Goal: Transaction & Acquisition: Purchase product/service

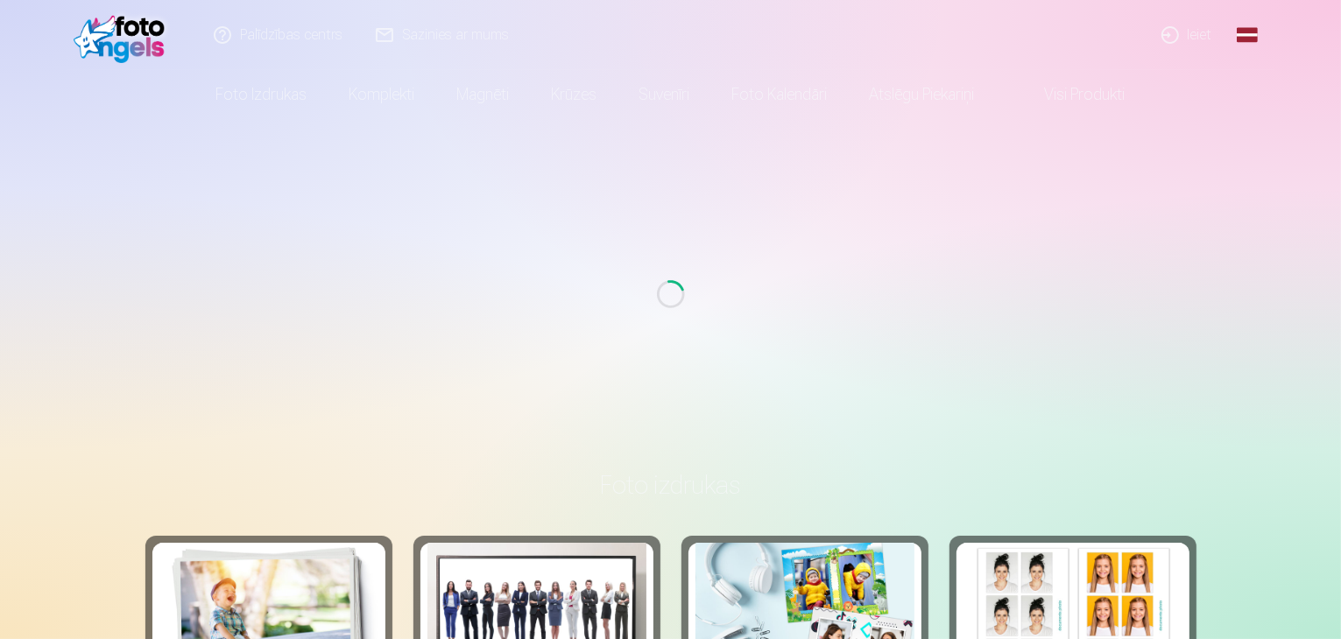
click at [1193, 30] on link "Ieiet" at bounding box center [1187, 35] width 84 height 70
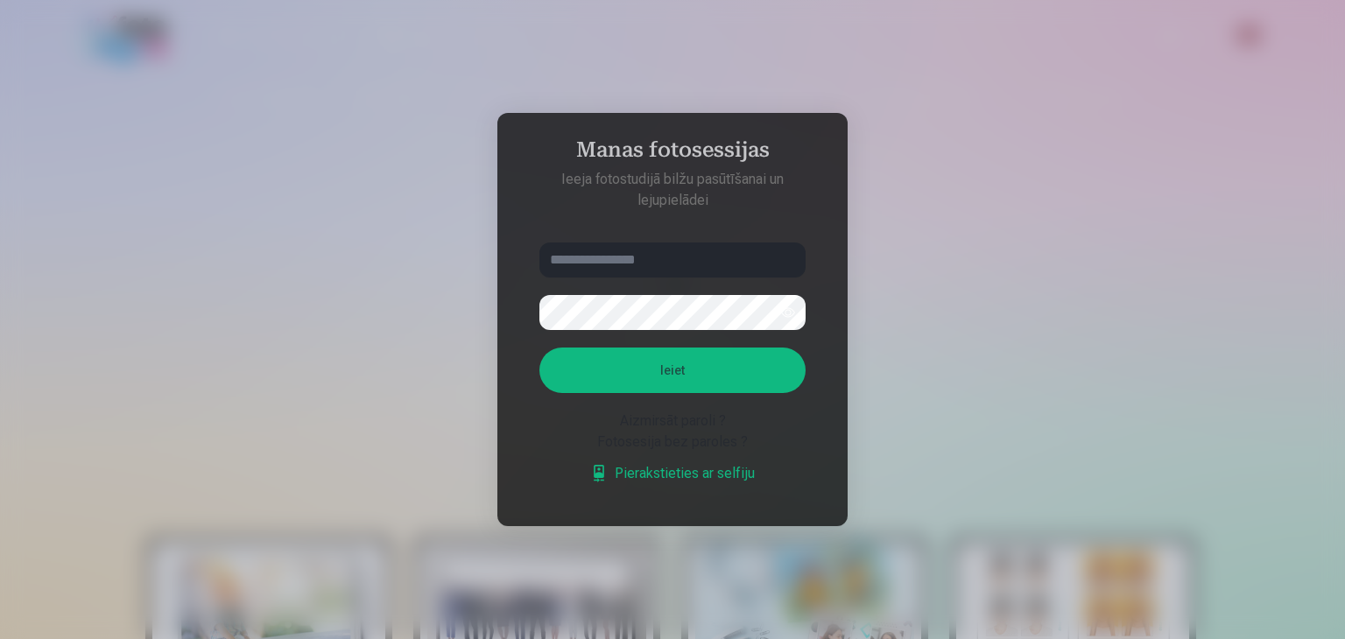
click at [750, 254] on input "text" at bounding box center [672, 260] width 266 height 35
type input "**********"
click at [539, 348] on button "Ieiet" at bounding box center [672, 371] width 266 height 46
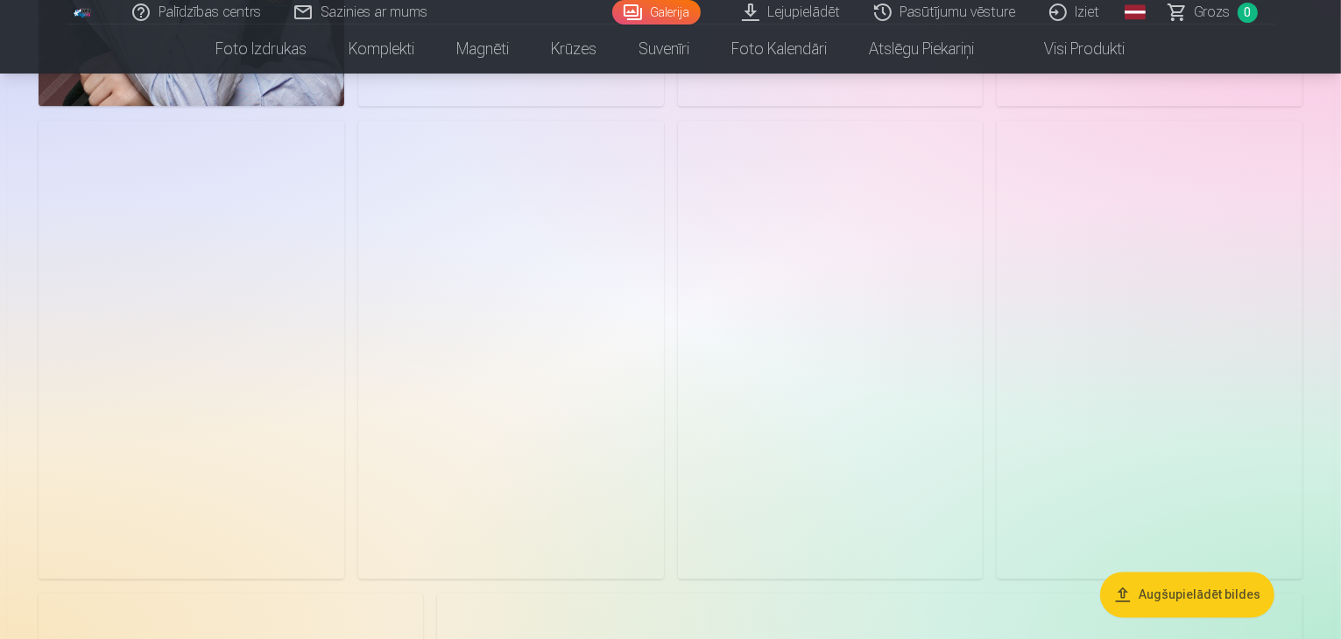
scroll to position [3549, 0]
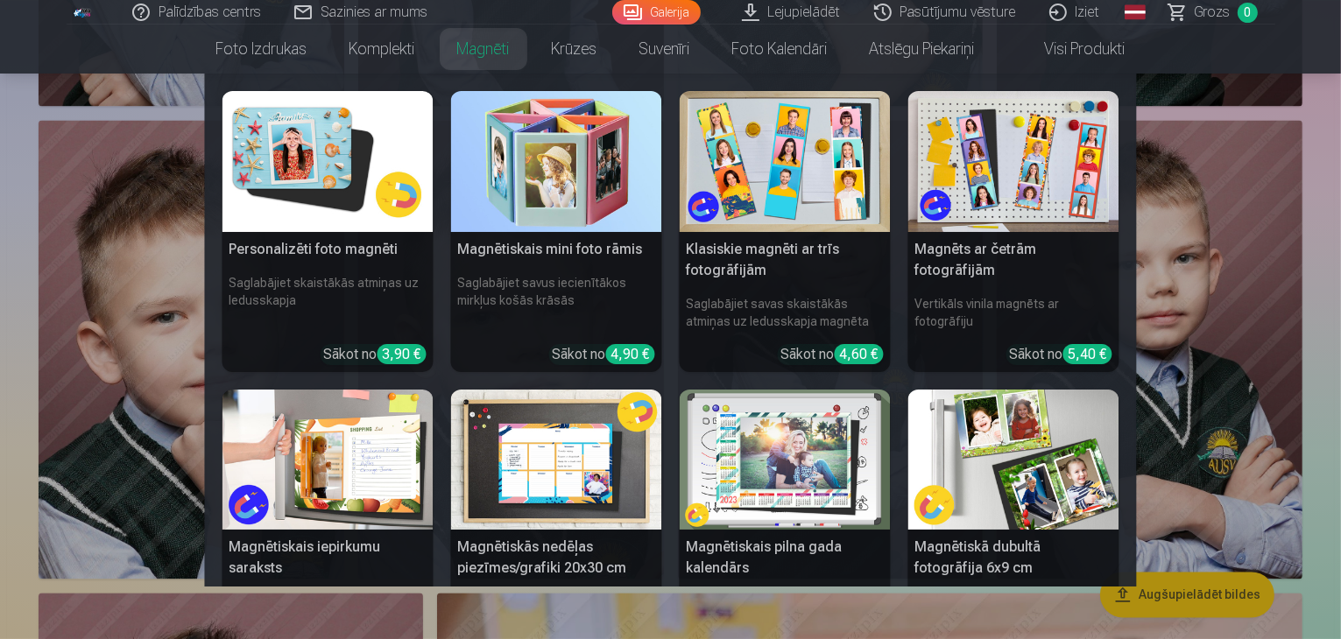
click at [487, 53] on link "Magnēti" at bounding box center [483, 49] width 95 height 49
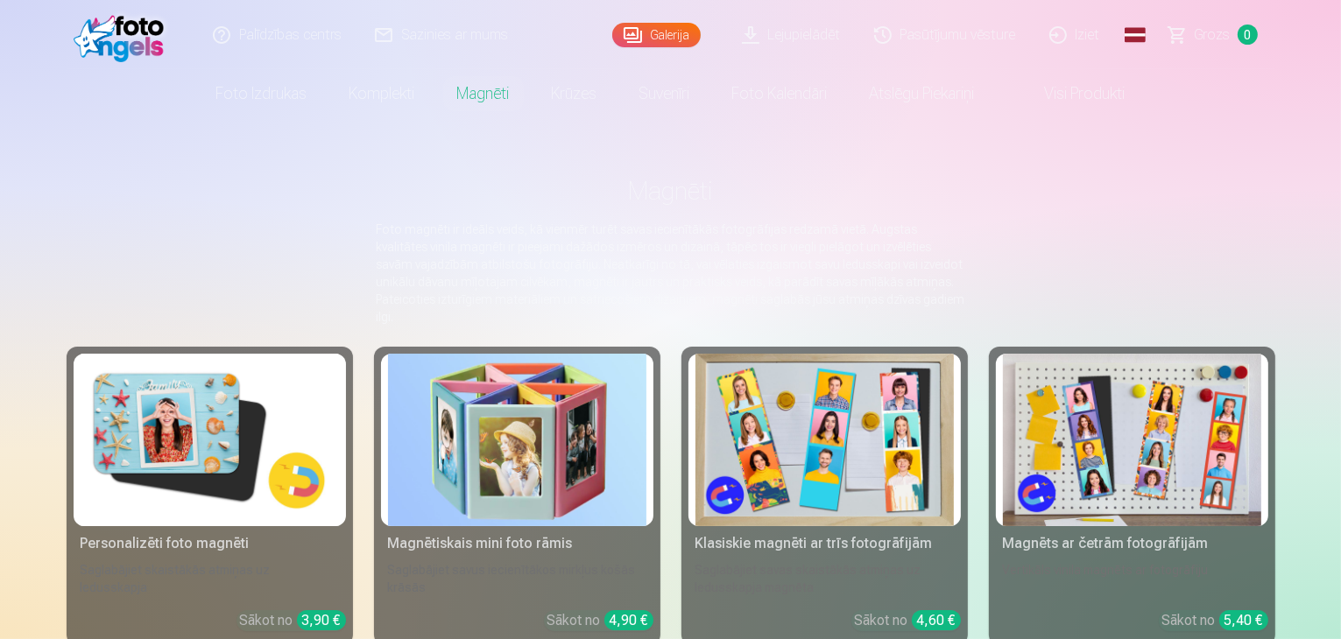
click at [175, 423] on img at bounding box center [210, 440] width 258 height 173
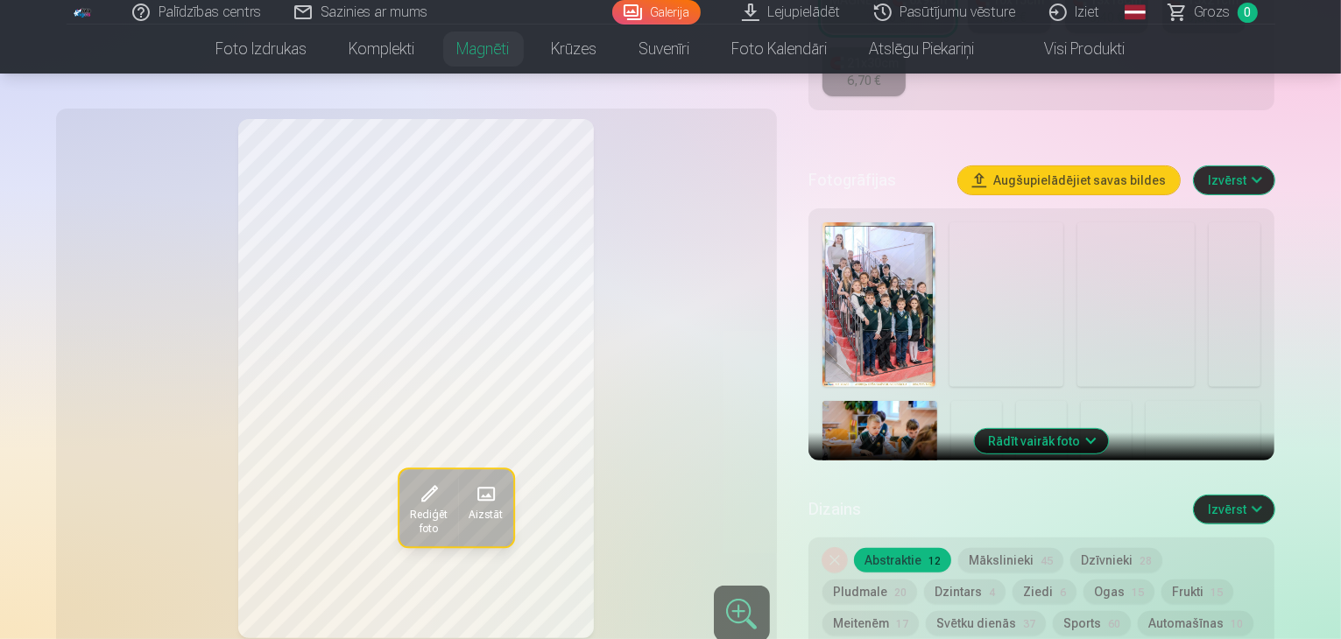
scroll to position [485, 0]
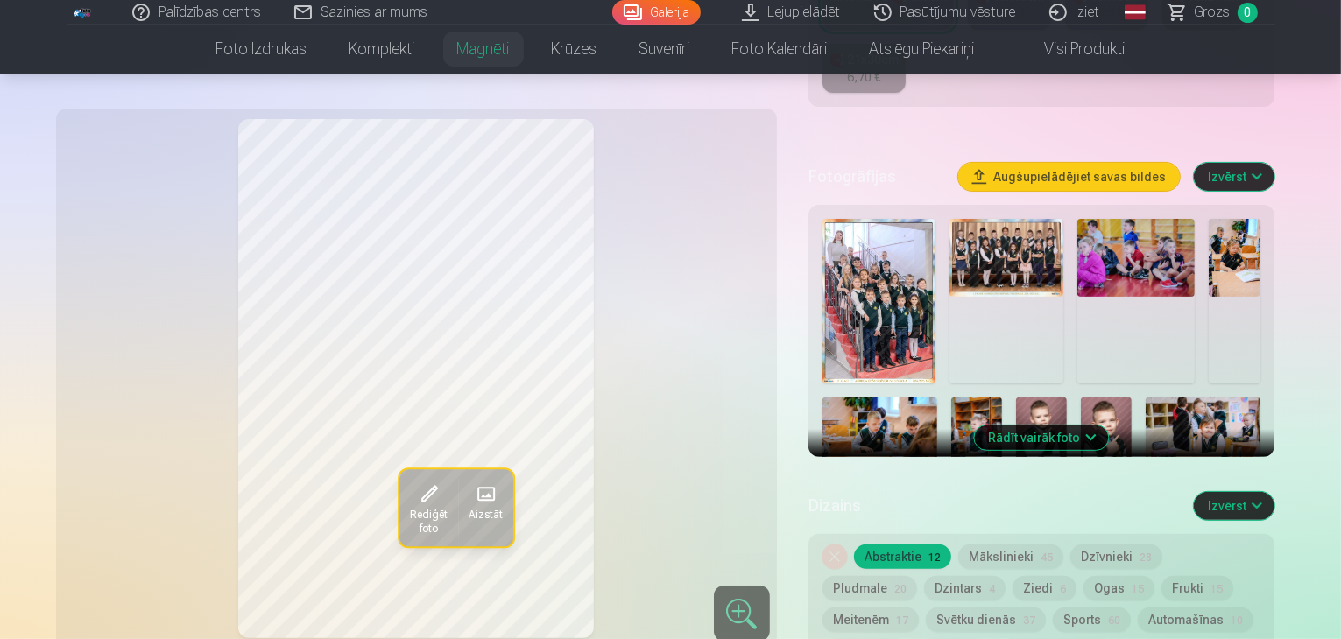
click at [1080, 426] on button "Rādīt vairāk foto" at bounding box center [1042, 438] width 134 height 25
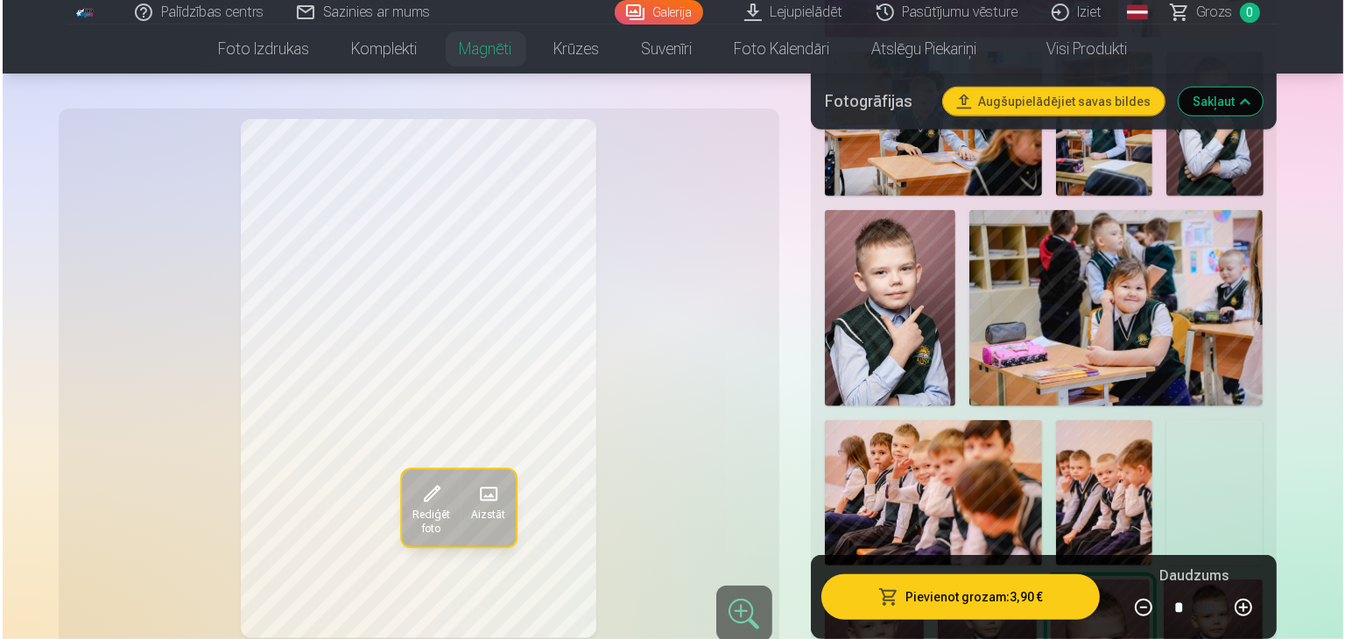
scroll to position [1188, 0]
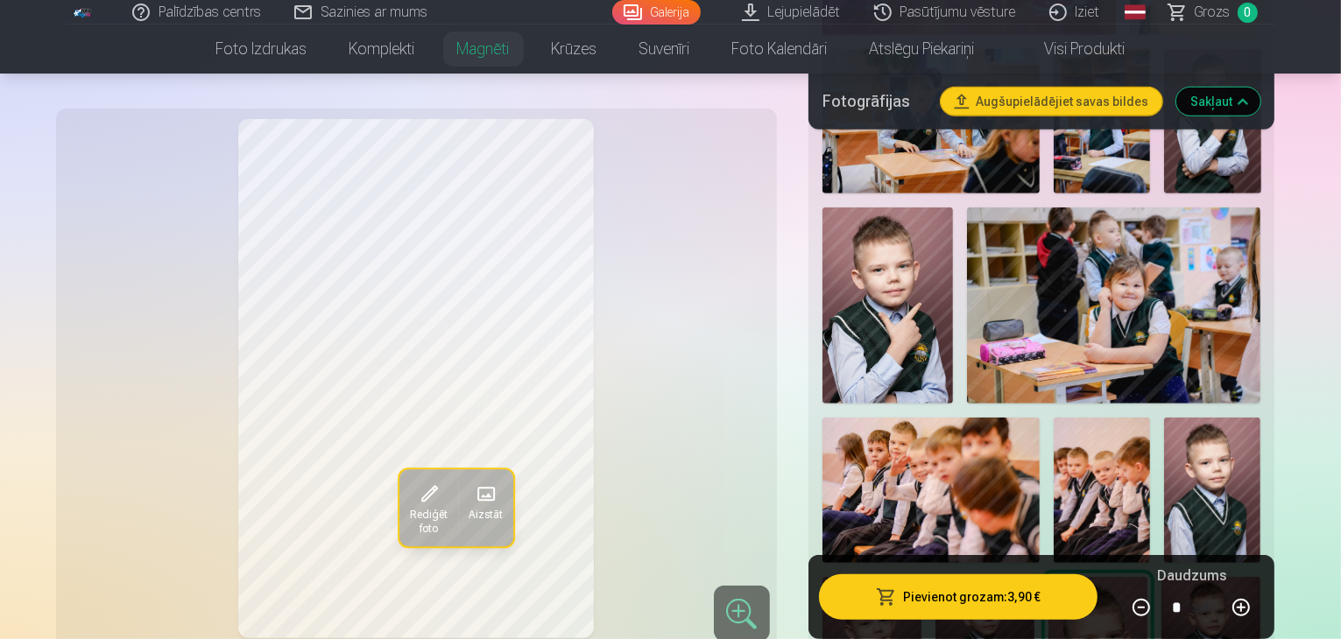
click at [994, 602] on button "Pievienot grozam : 3,90 €" at bounding box center [958, 597] width 279 height 46
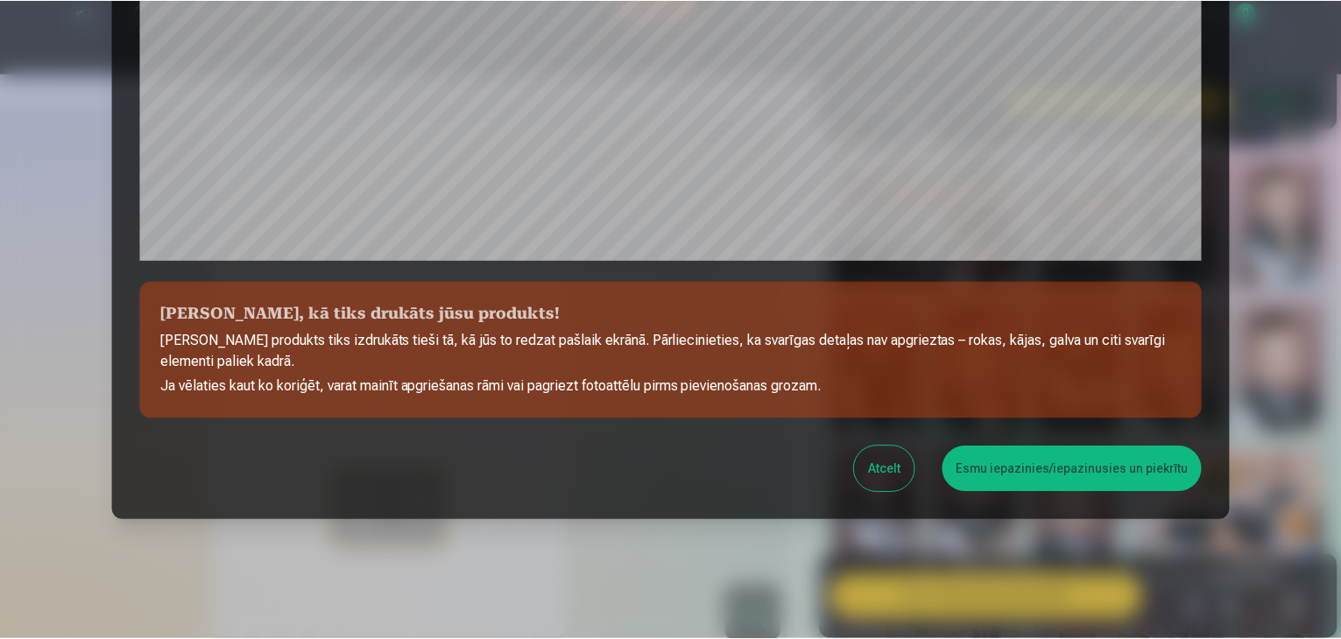
scroll to position [622, 0]
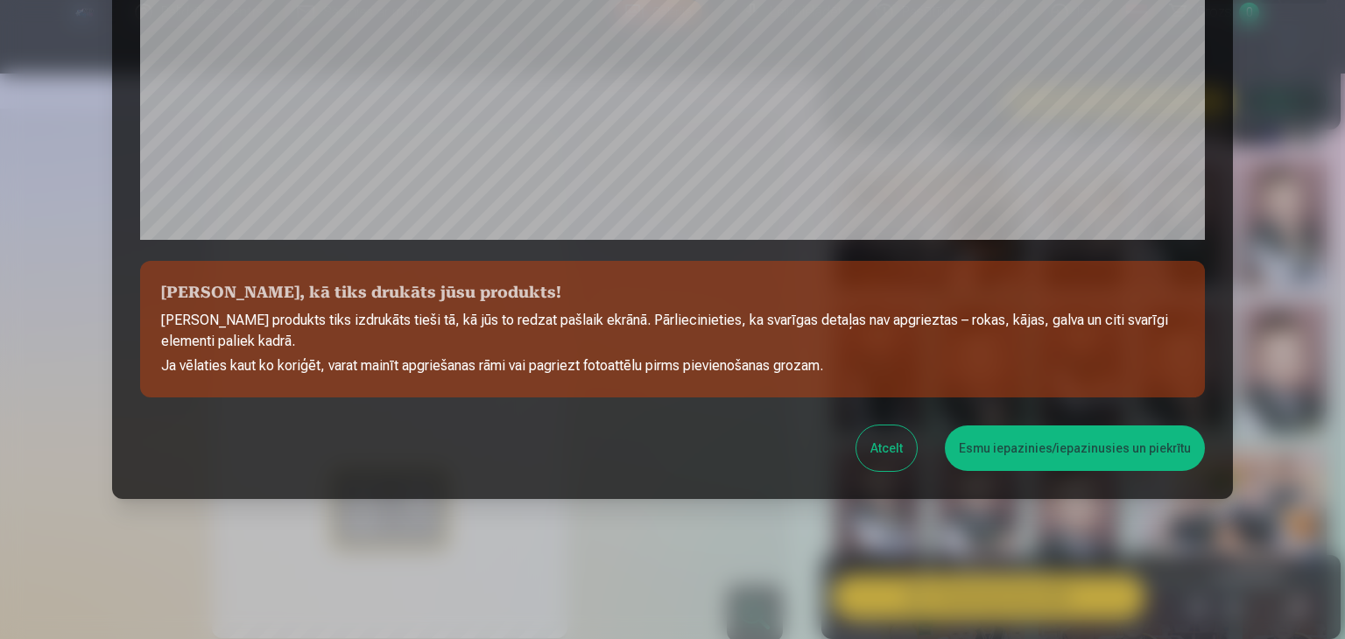
click at [1029, 449] on button "Esmu iepazinies/iepazinusies un piekrītu" at bounding box center [1075, 449] width 260 height 46
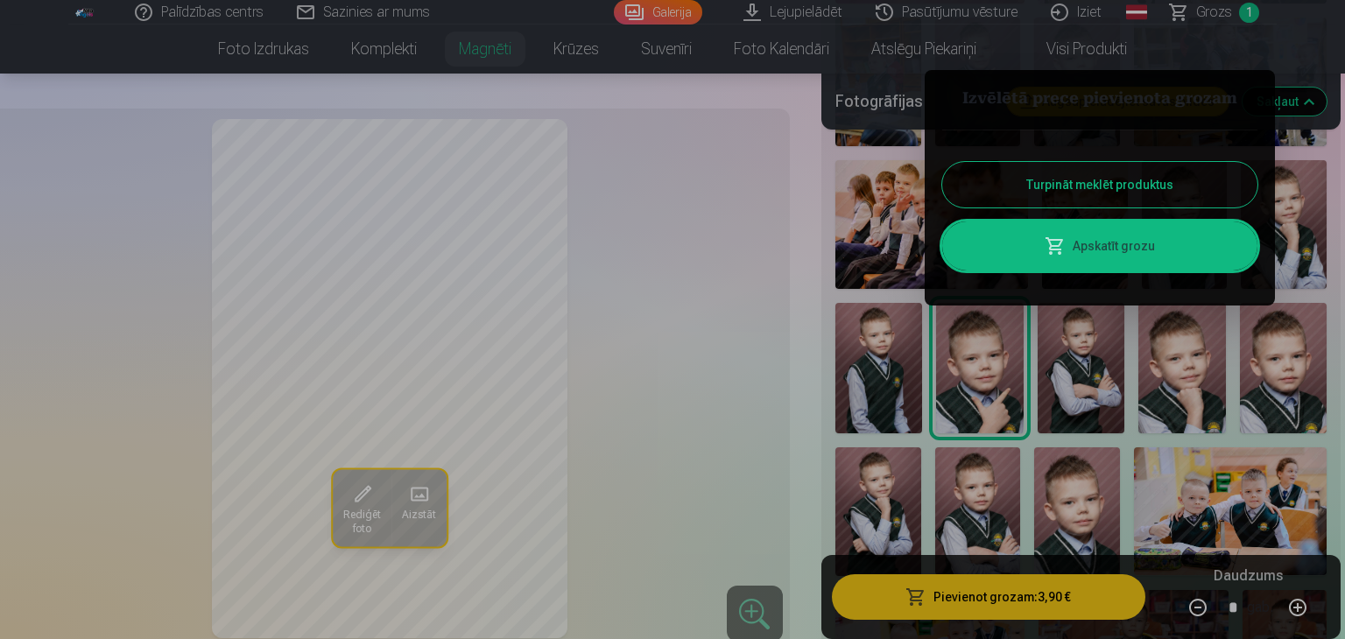
click at [258, 50] on div at bounding box center [672, 319] width 1345 height 639
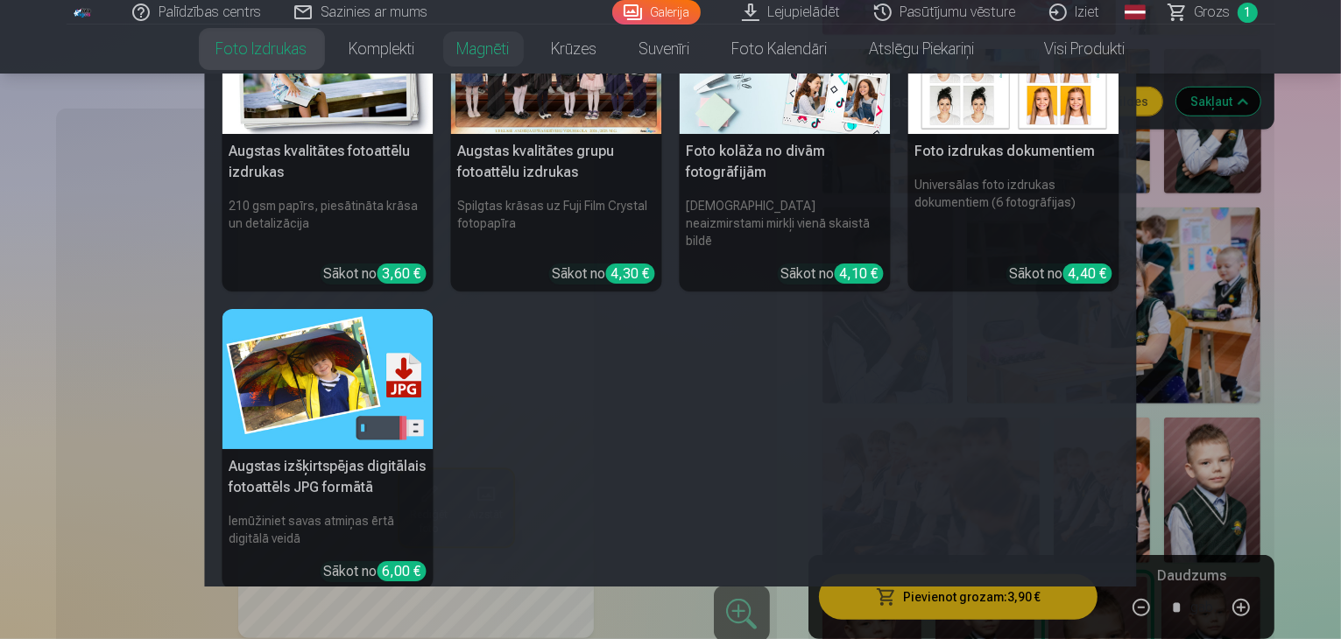
scroll to position [0, 0]
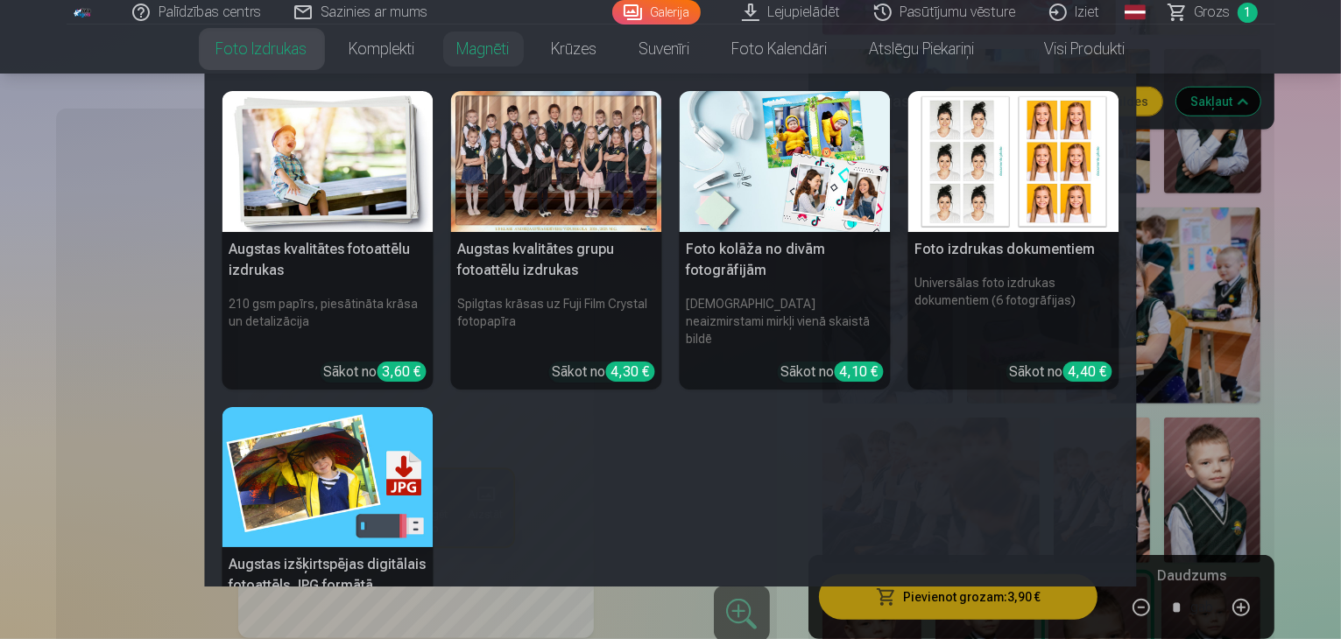
click at [335, 187] on img at bounding box center [327, 161] width 211 height 141
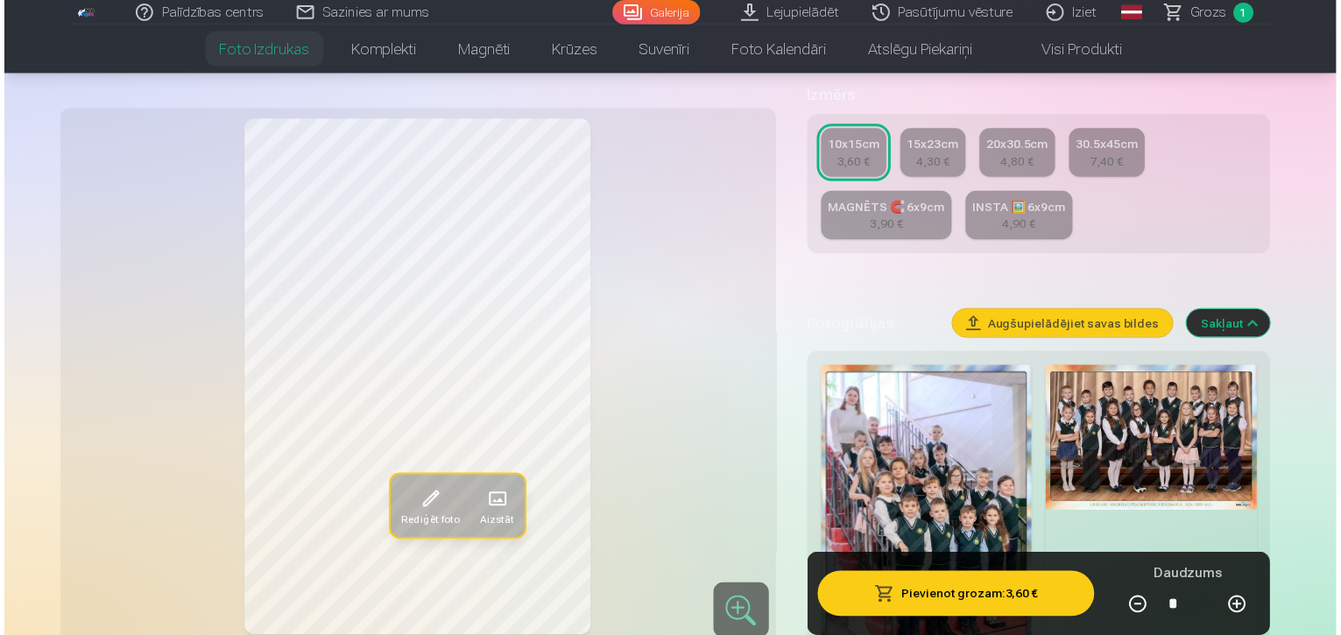
scroll to position [448, 0]
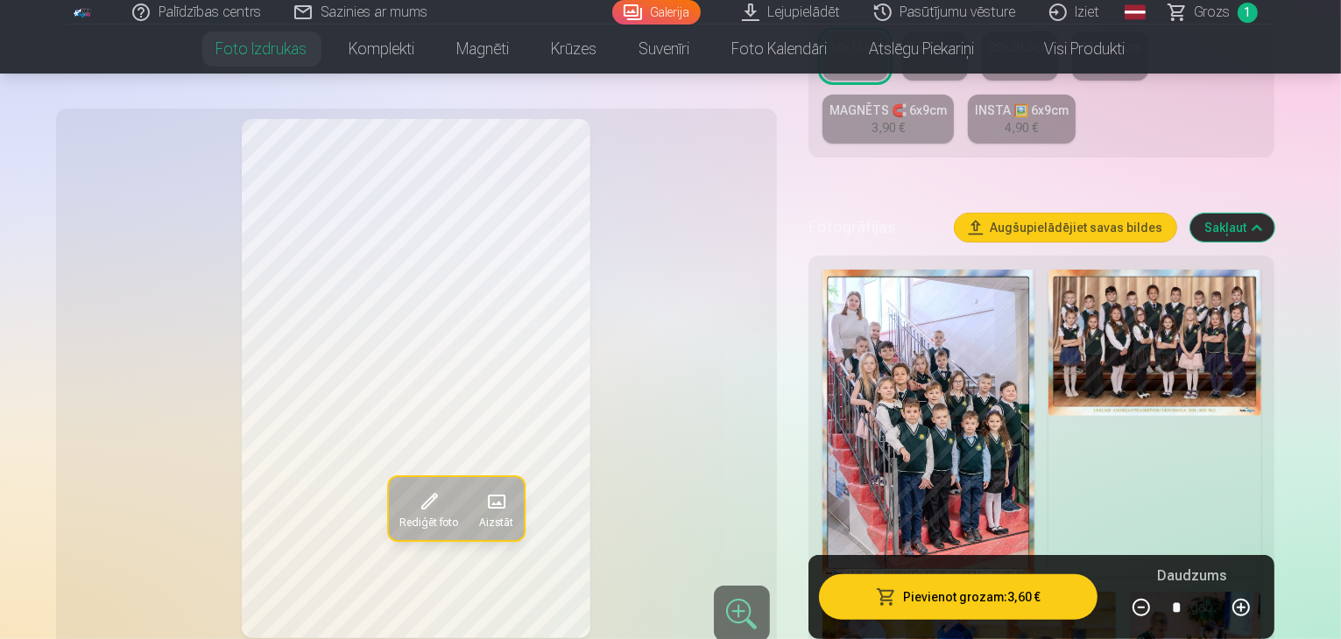
click at [993, 375] on img at bounding box center [928, 424] width 212 height 308
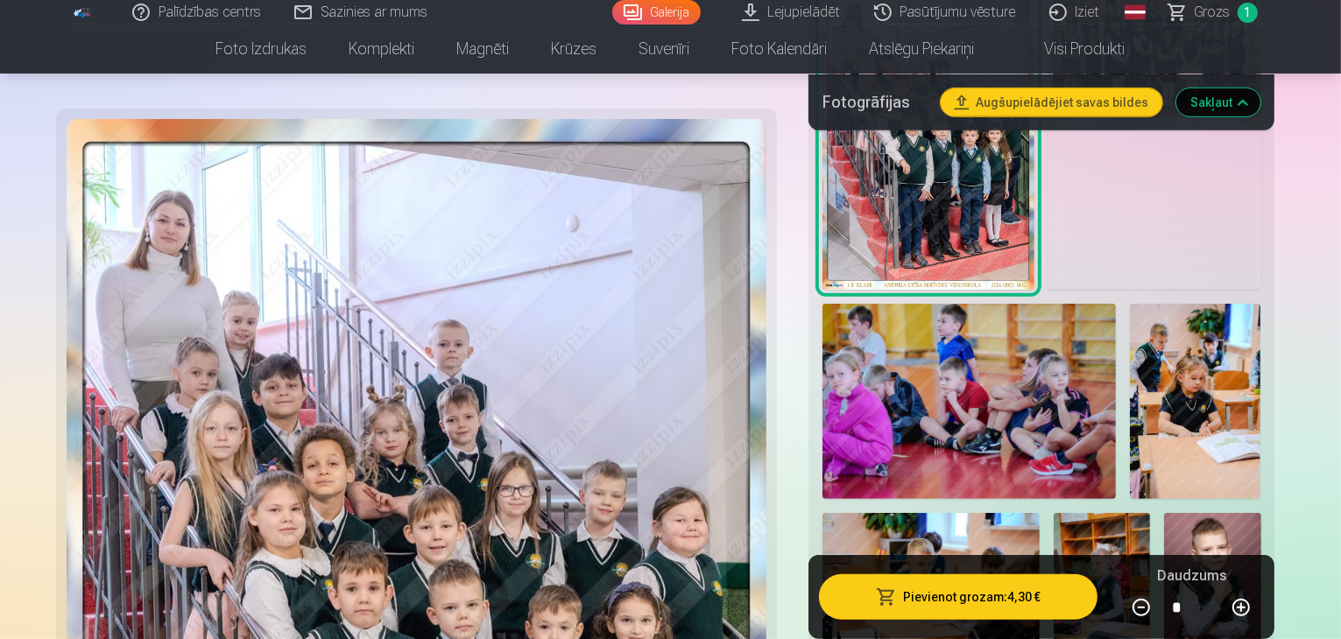
scroll to position [736, 0]
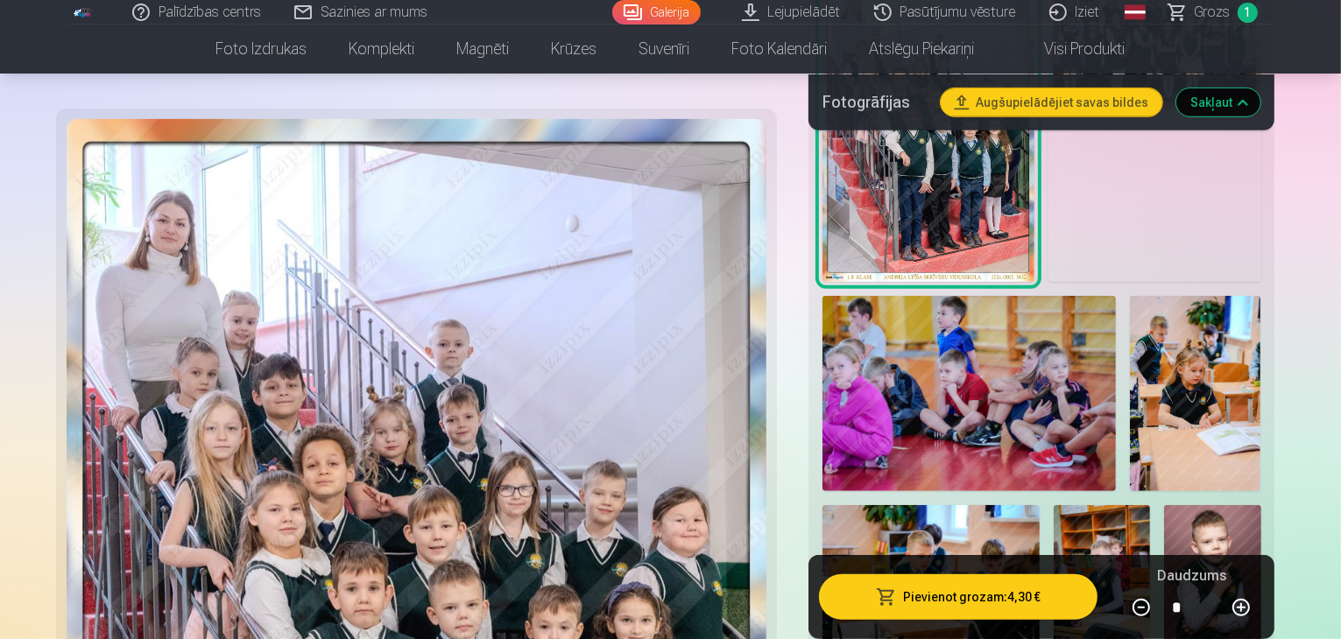
click at [928, 595] on button "Pievienot grozam : 4,30 €" at bounding box center [958, 597] width 279 height 46
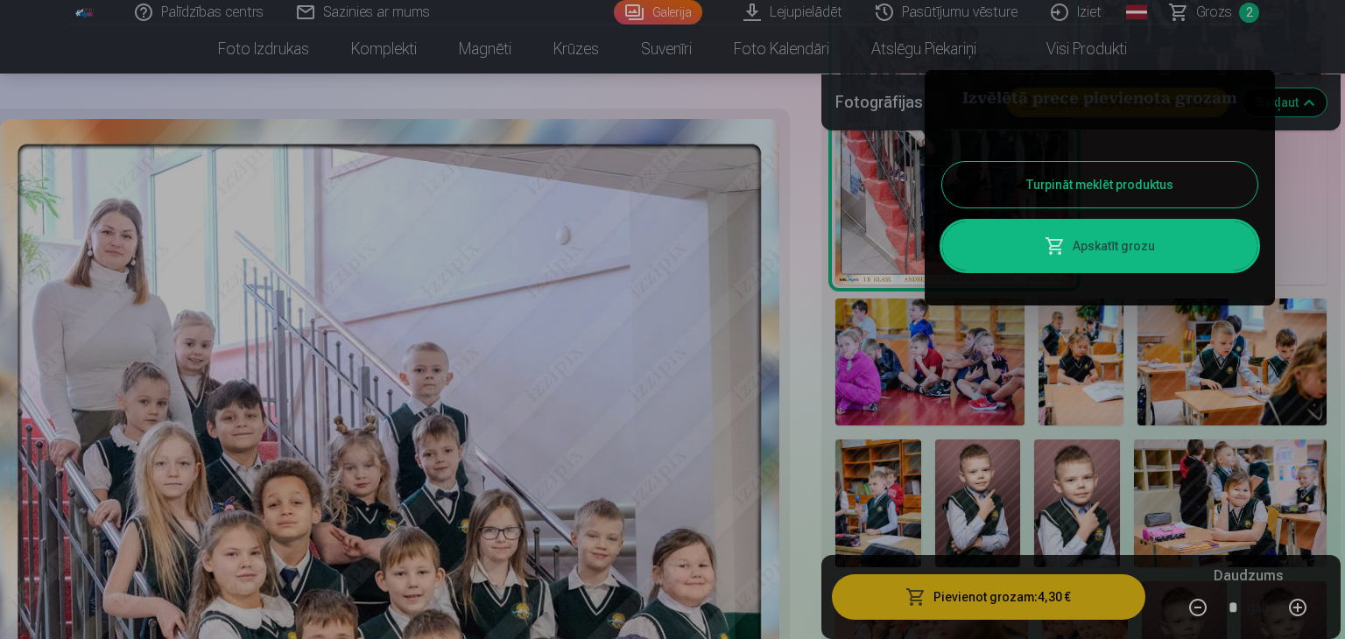
click at [1083, 183] on button "Turpināt meklēt produktus" at bounding box center [1099, 185] width 315 height 46
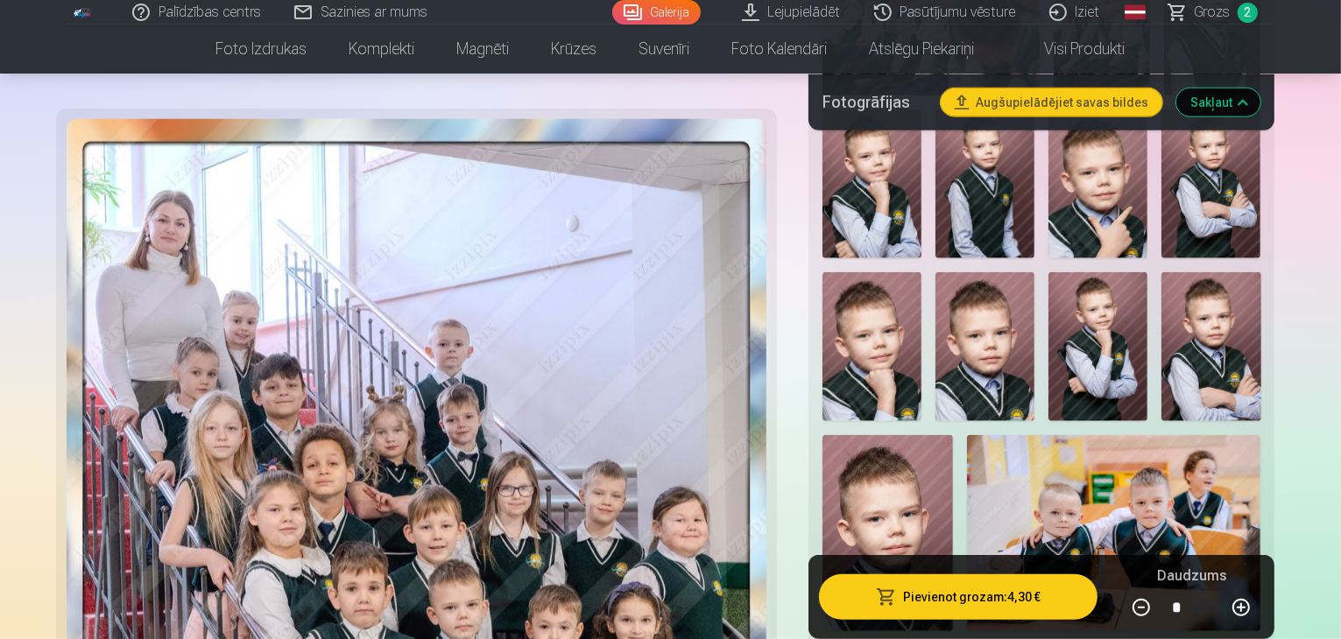
scroll to position [1665, 0]
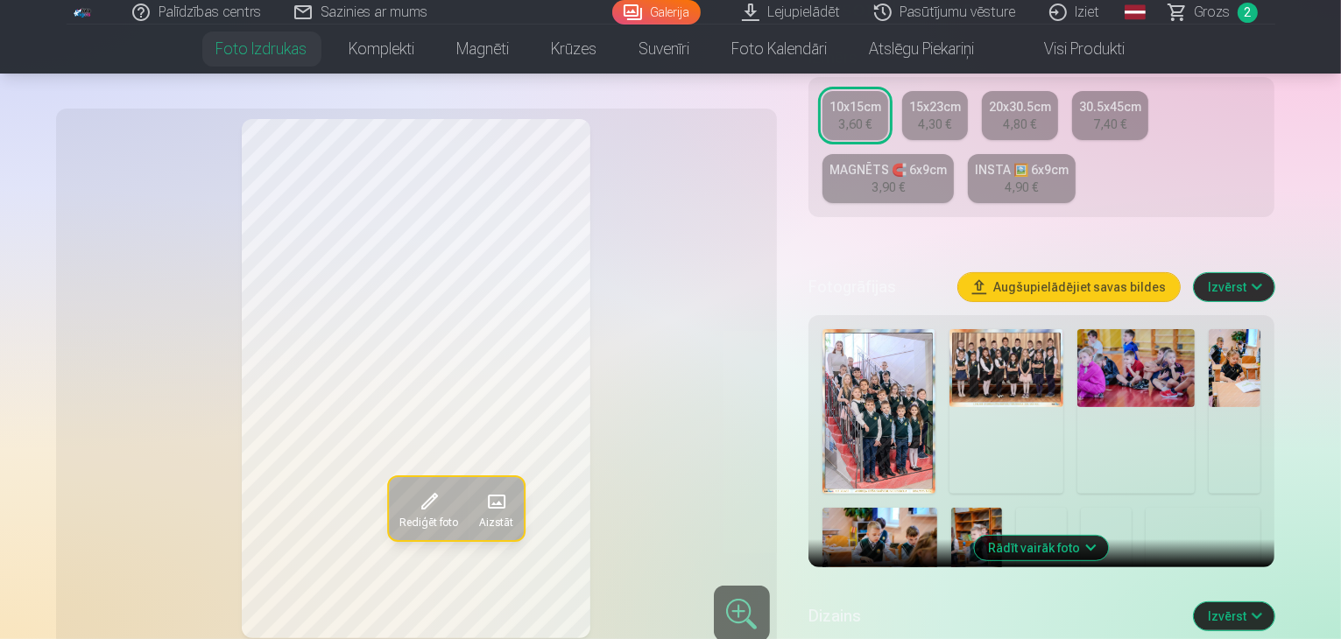
scroll to position [419, 0]
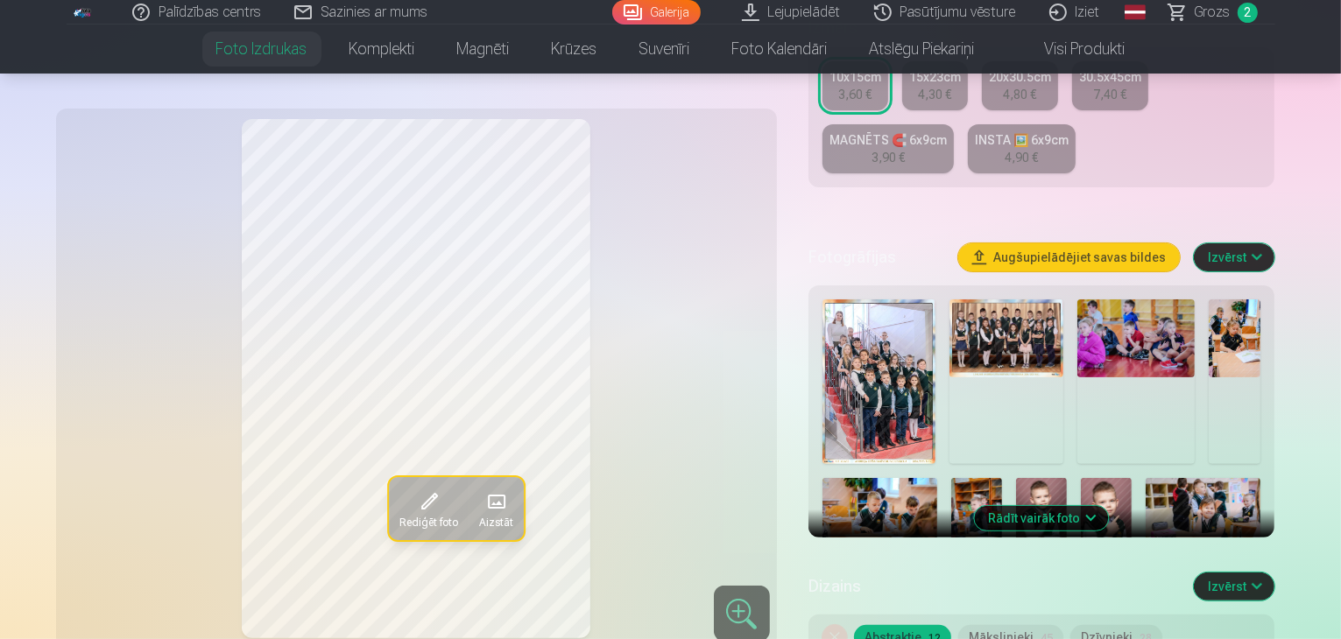
click at [1059, 506] on button "Rādīt vairāk foto" at bounding box center [1042, 518] width 134 height 25
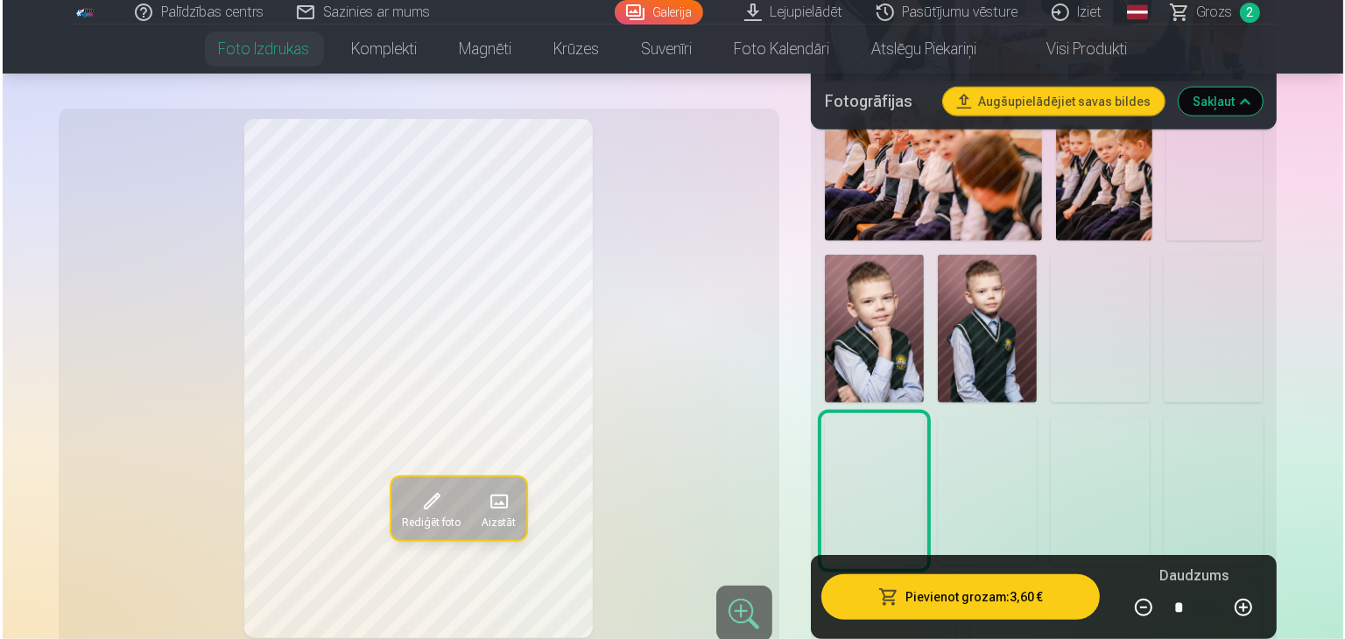
scroll to position [1524, 0]
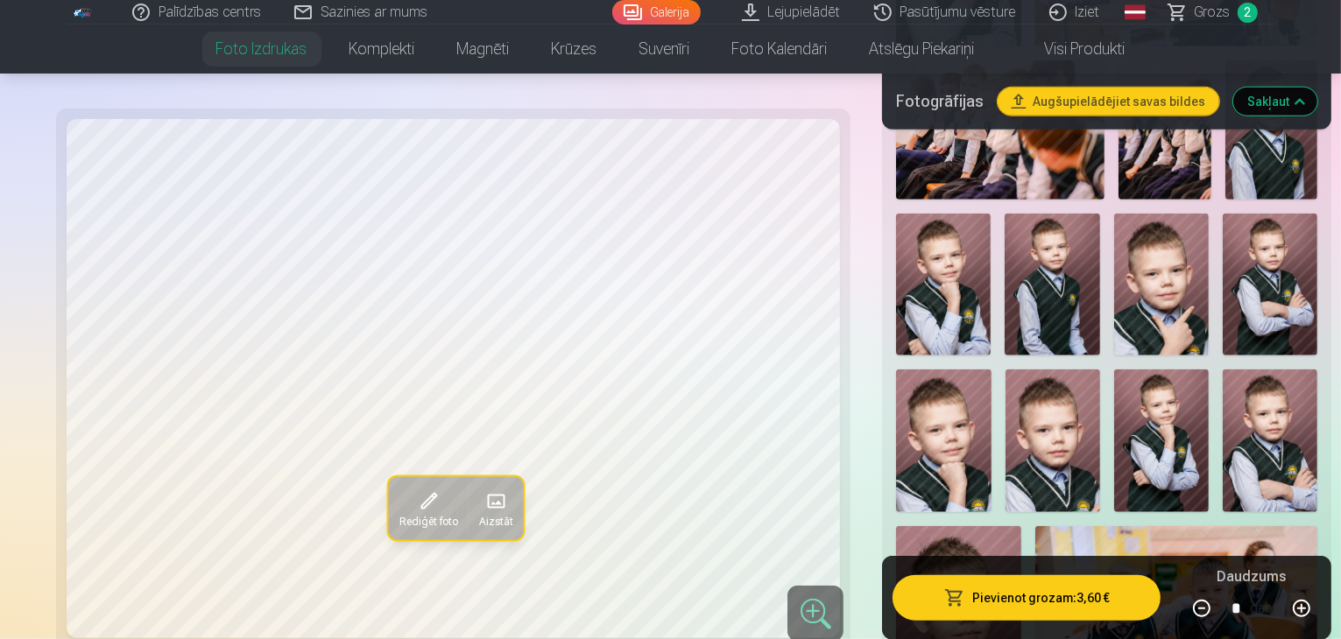
click at [993, 605] on button "Pievienot grozam : 3,60 €" at bounding box center [1026, 597] width 268 height 46
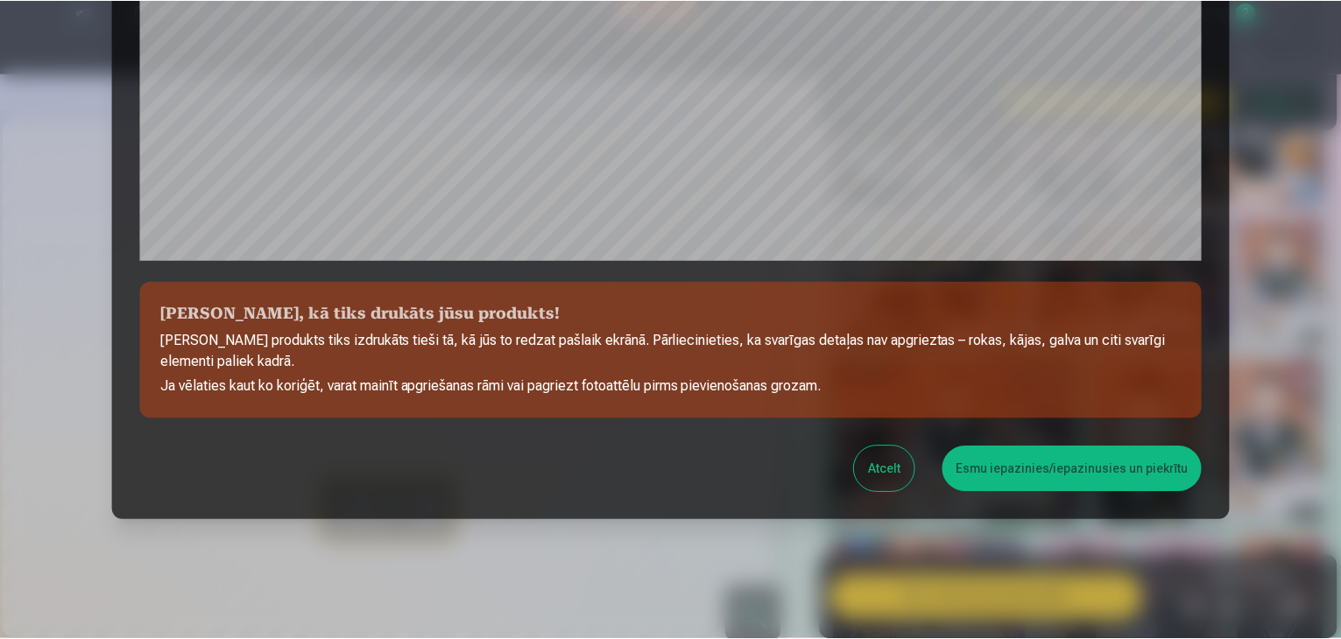
scroll to position [622, 0]
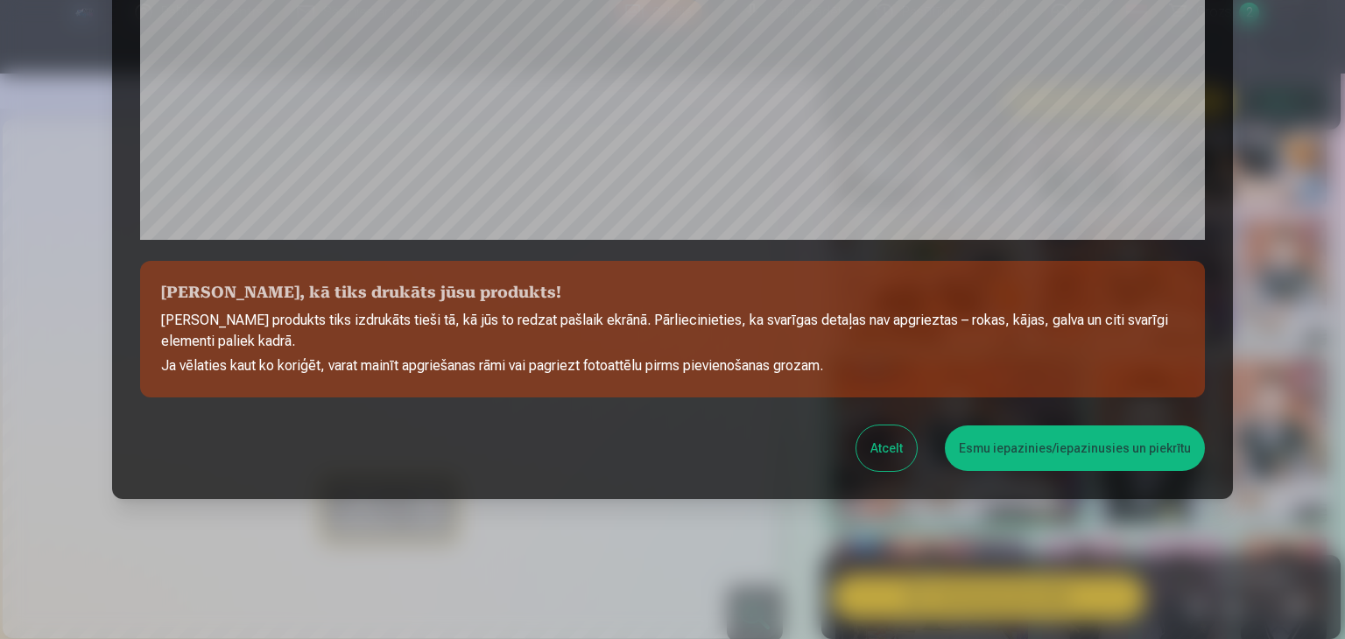
click at [1040, 446] on button "Esmu iepazinies/iepazinusies un piekrītu" at bounding box center [1075, 449] width 260 height 46
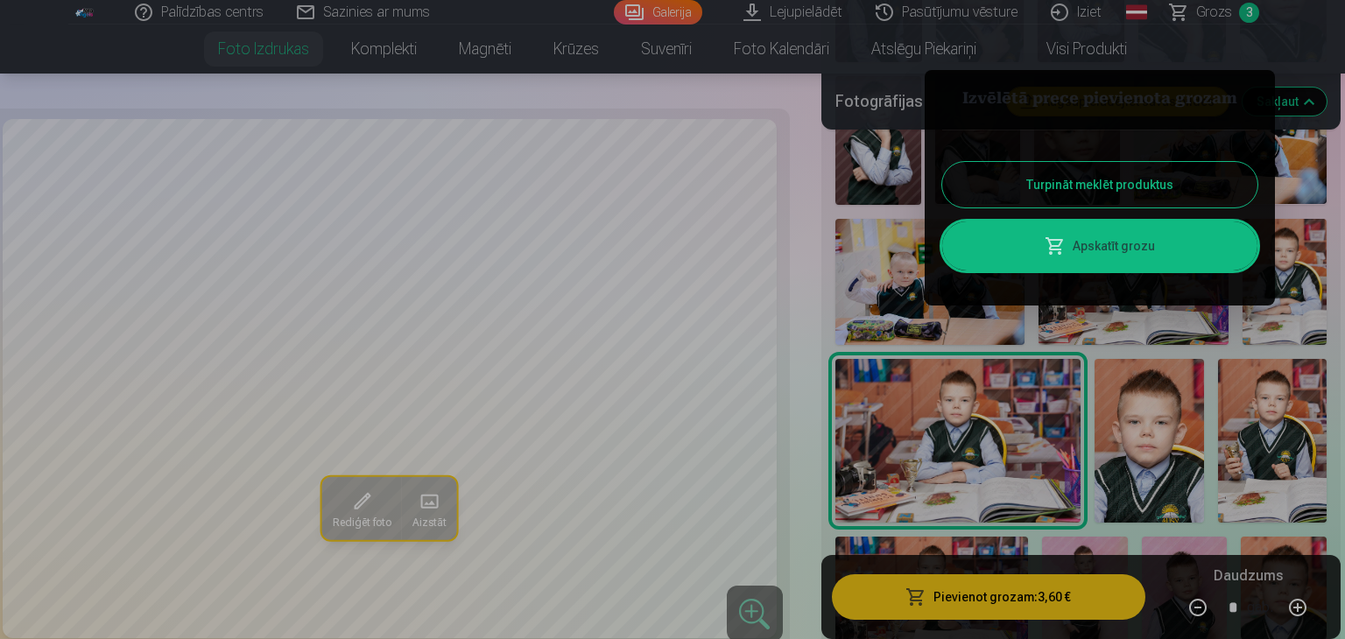
click at [1098, 179] on button "Turpināt meklēt produktus" at bounding box center [1099, 185] width 315 height 46
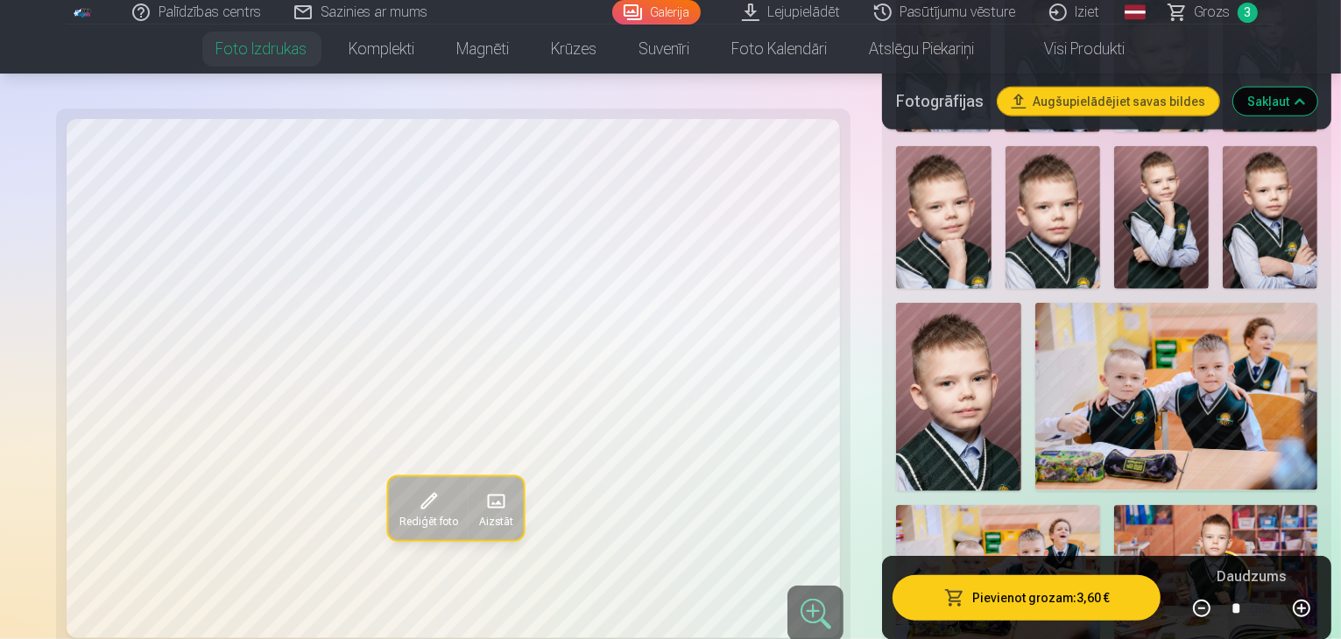
scroll to position [1741, 0]
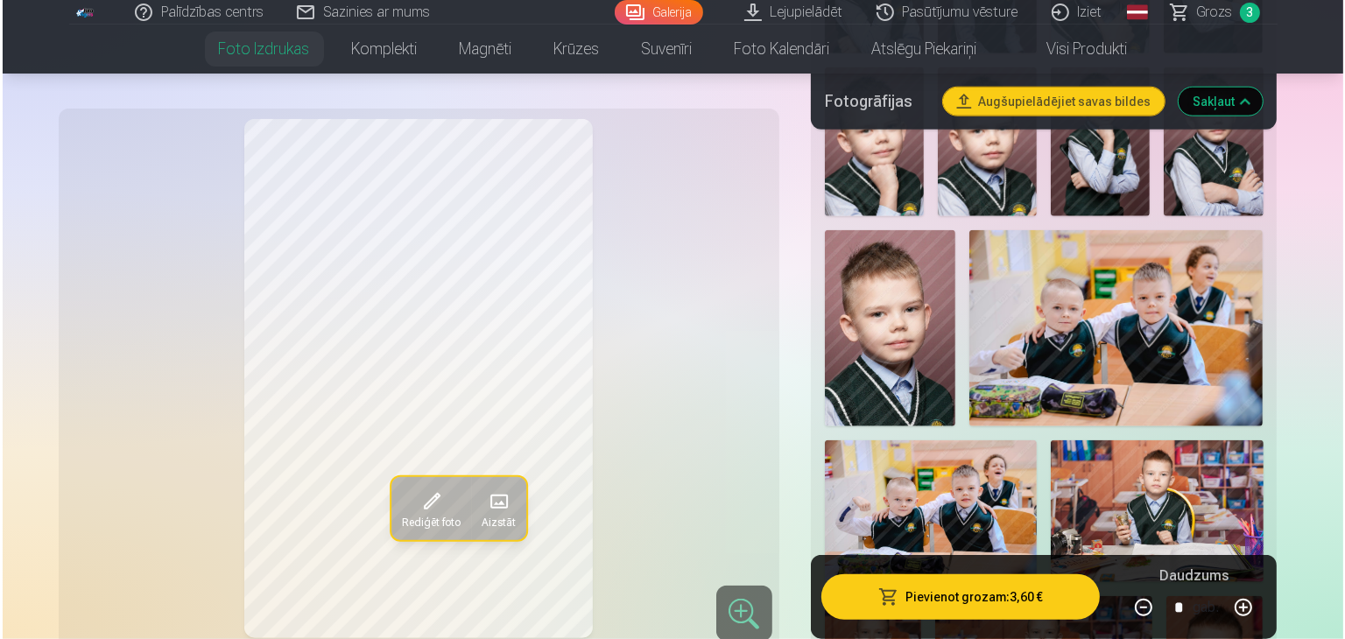
scroll to position [1871, 0]
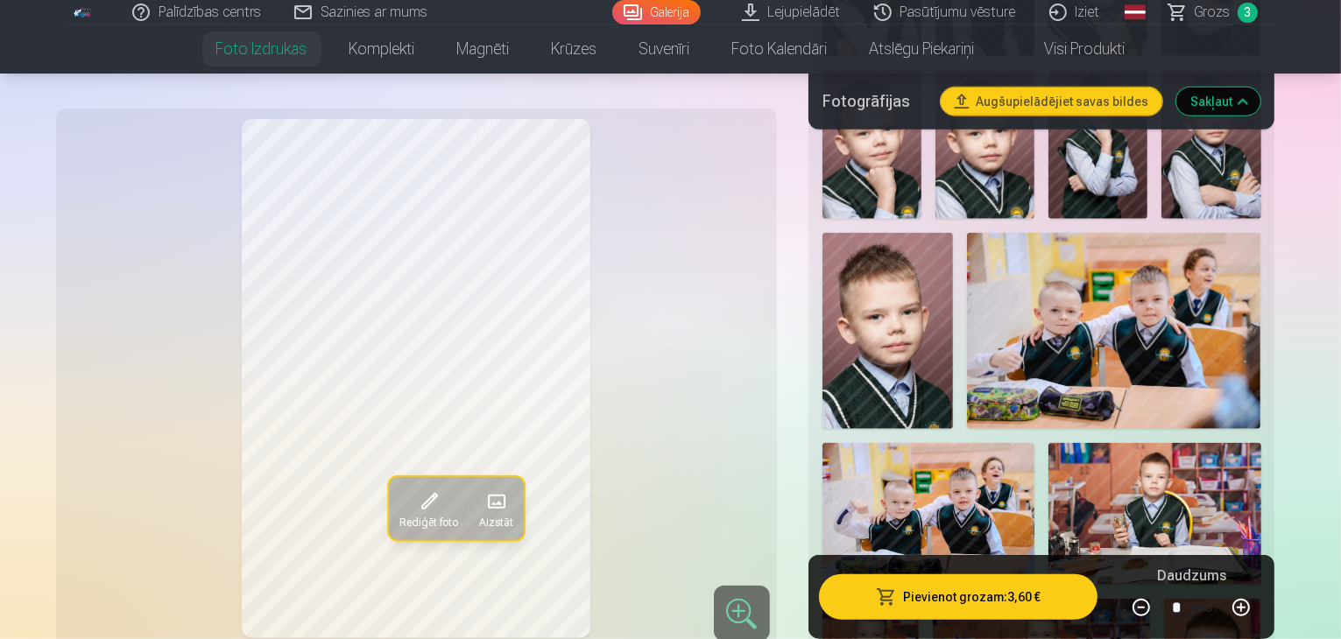
click at [961, 599] on button "Pievienot grozam : 3,60 €" at bounding box center [958, 597] width 279 height 46
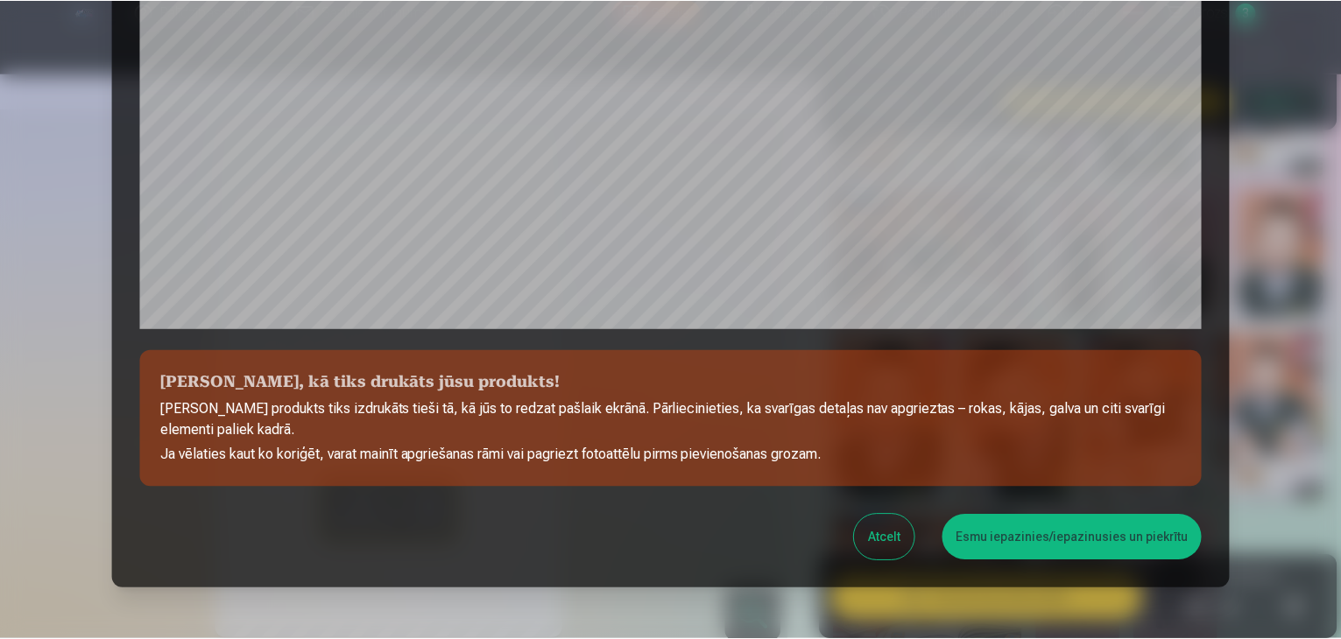
scroll to position [622, 0]
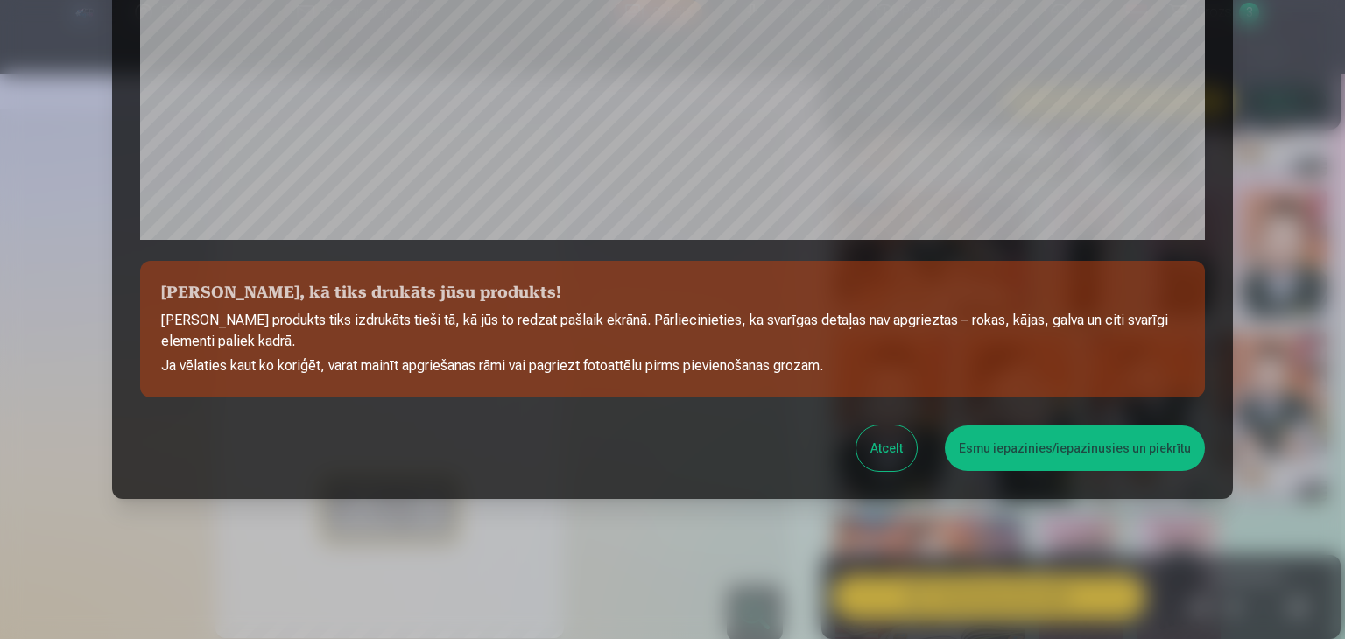
click at [1046, 445] on button "Esmu iepazinies/iepazinusies un piekrītu" at bounding box center [1075, 449] width 260 height 46
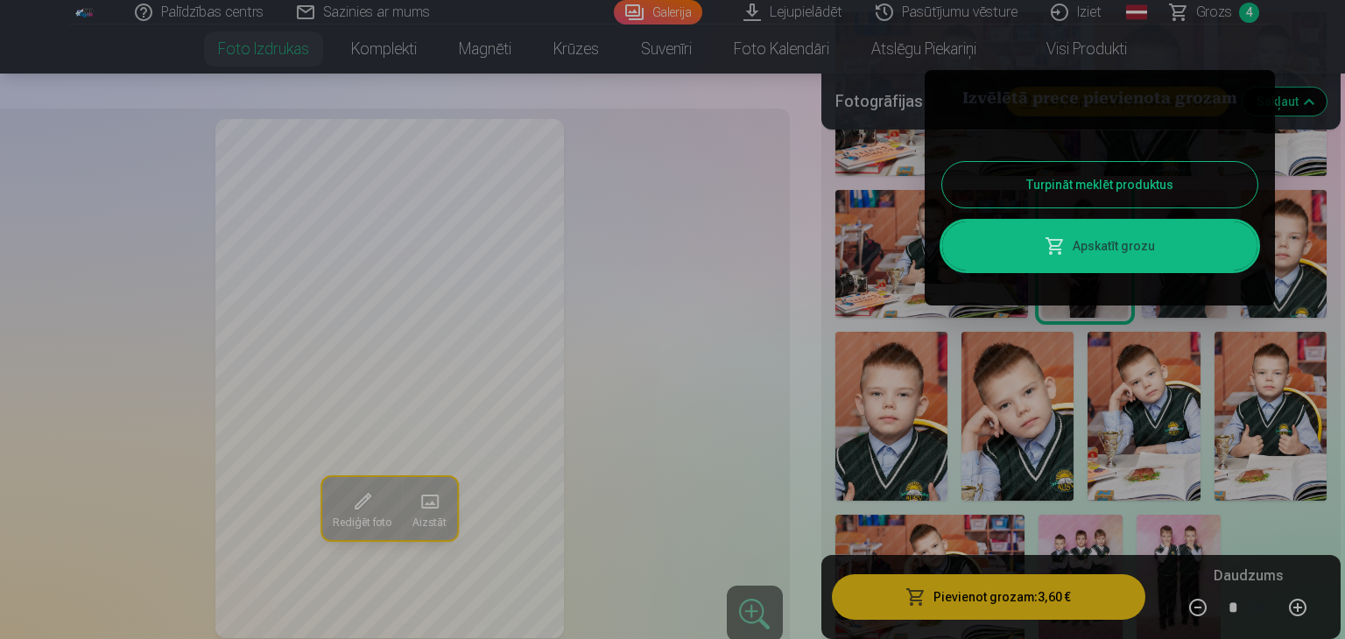
click at [1117, 180] on button "Turpināt meklēt produktus" at bounding box center [1099, 185] width 315 height 46
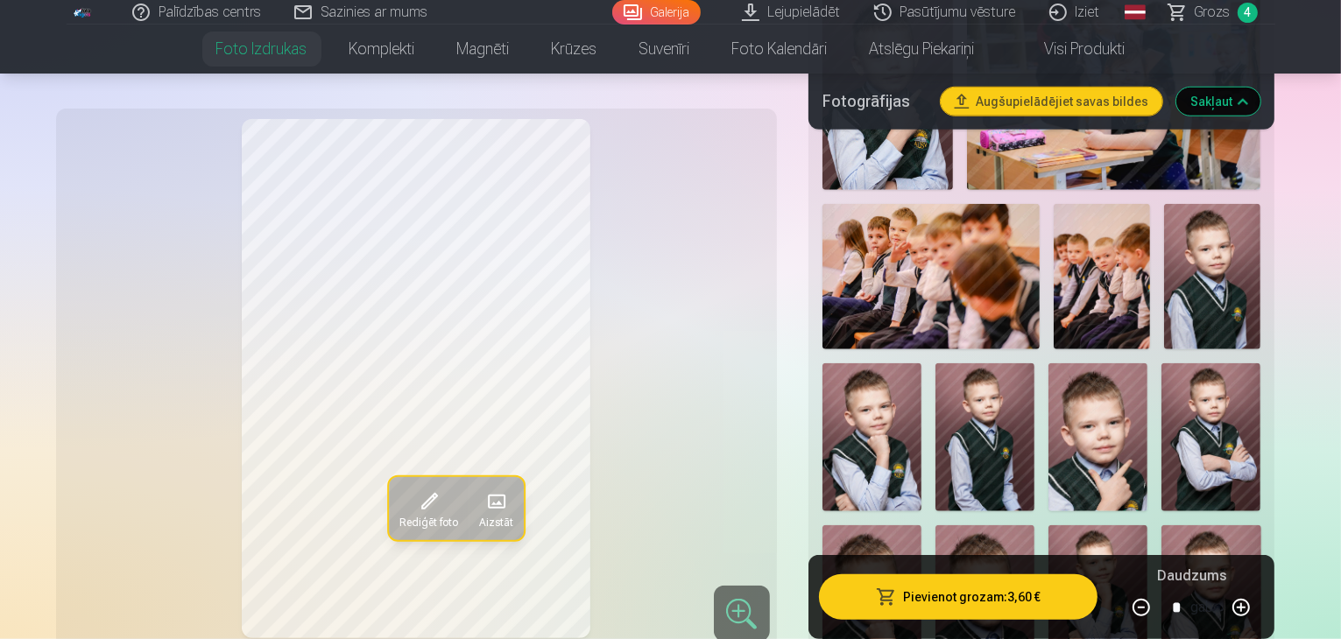
scroll to position [1380, 0]
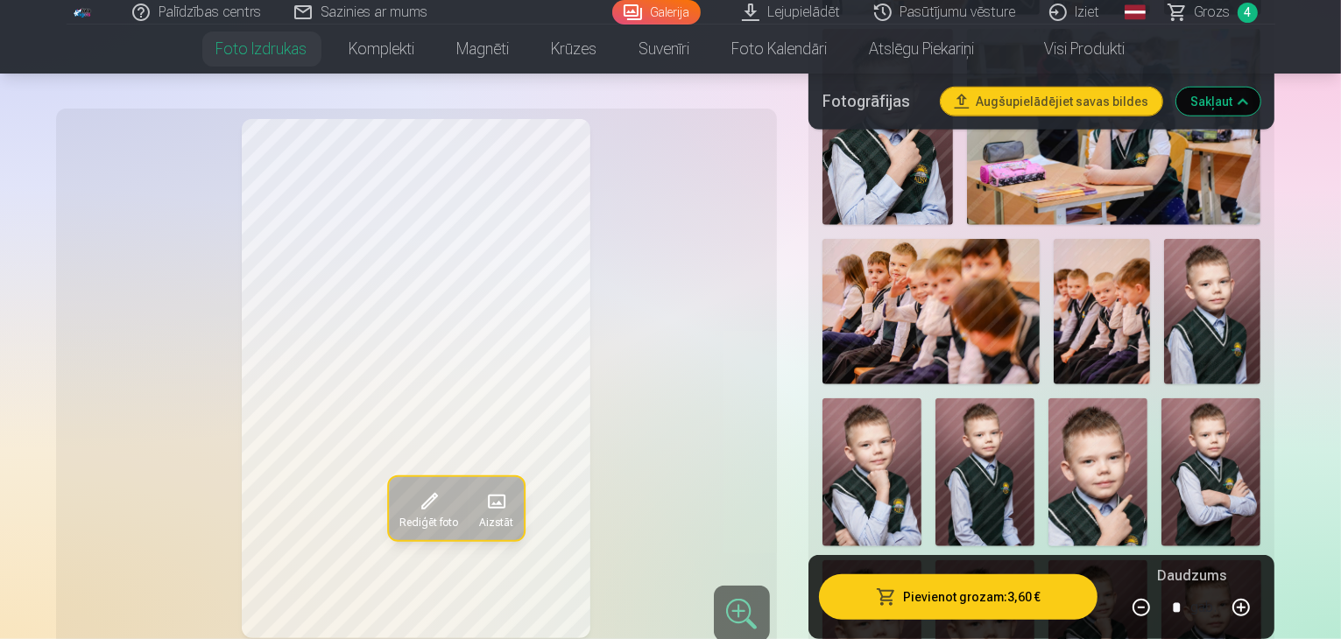
click at [1114, 95] on button "Augšupielādējiet savas bildes" at bounding box center [1052, 102] width 222 height 28
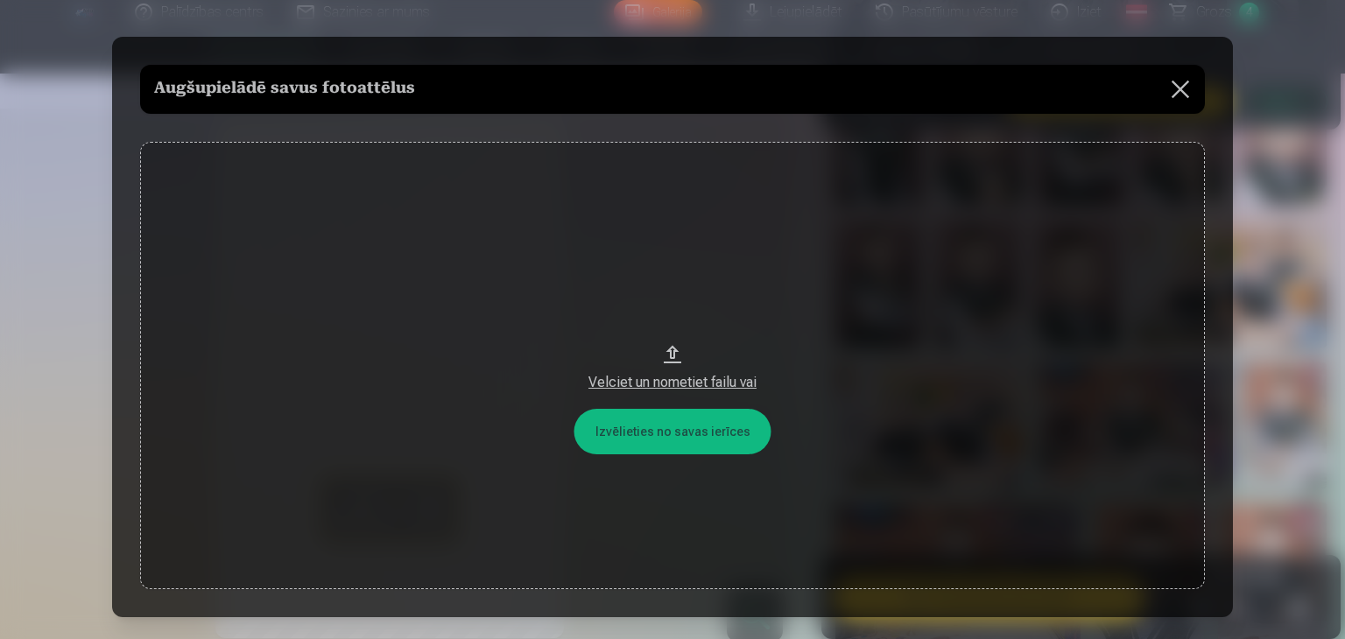
click at [1176, 86] on button at bounding box center [1180, 89] width 49 height 49
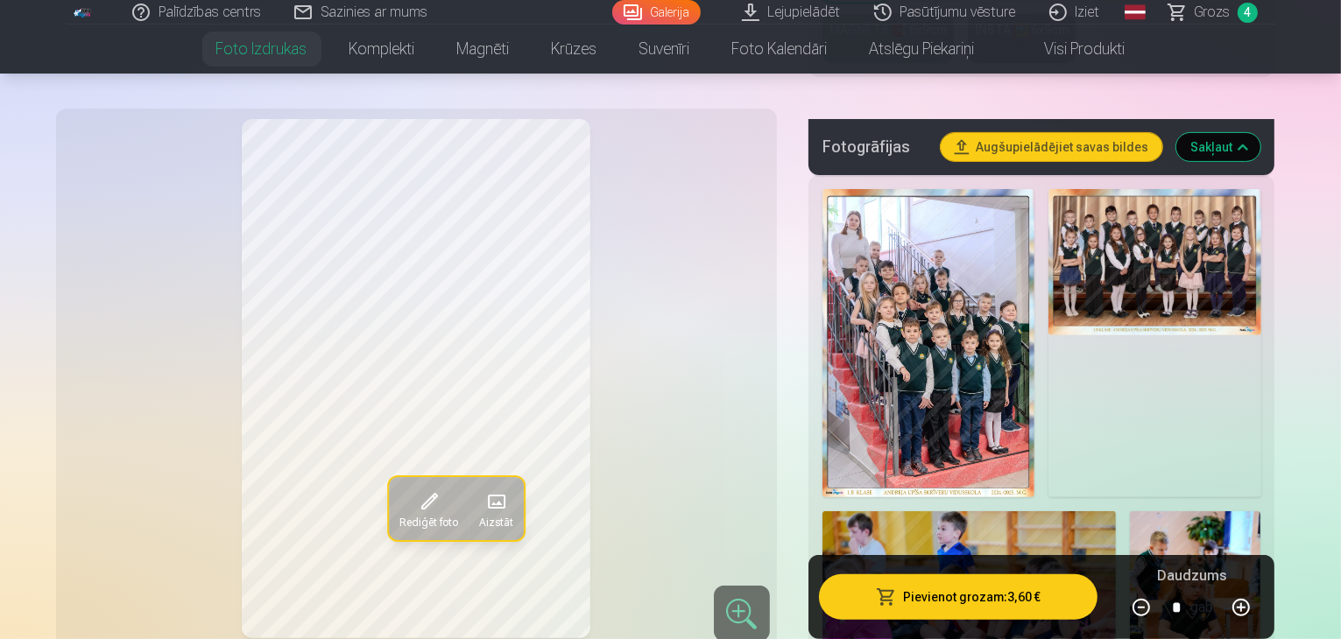
scroll to position [522, 0]
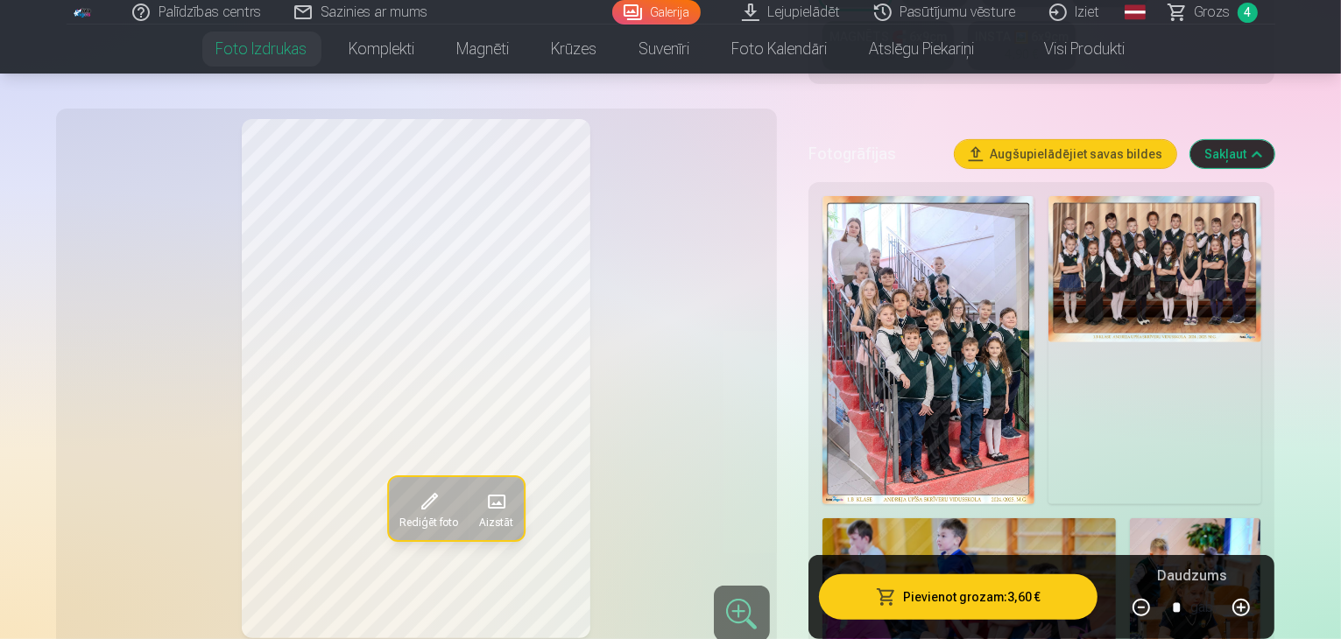
click at [1214, 11] on span "Grozs" at bounding box center [1213, 12] width 36 height 21
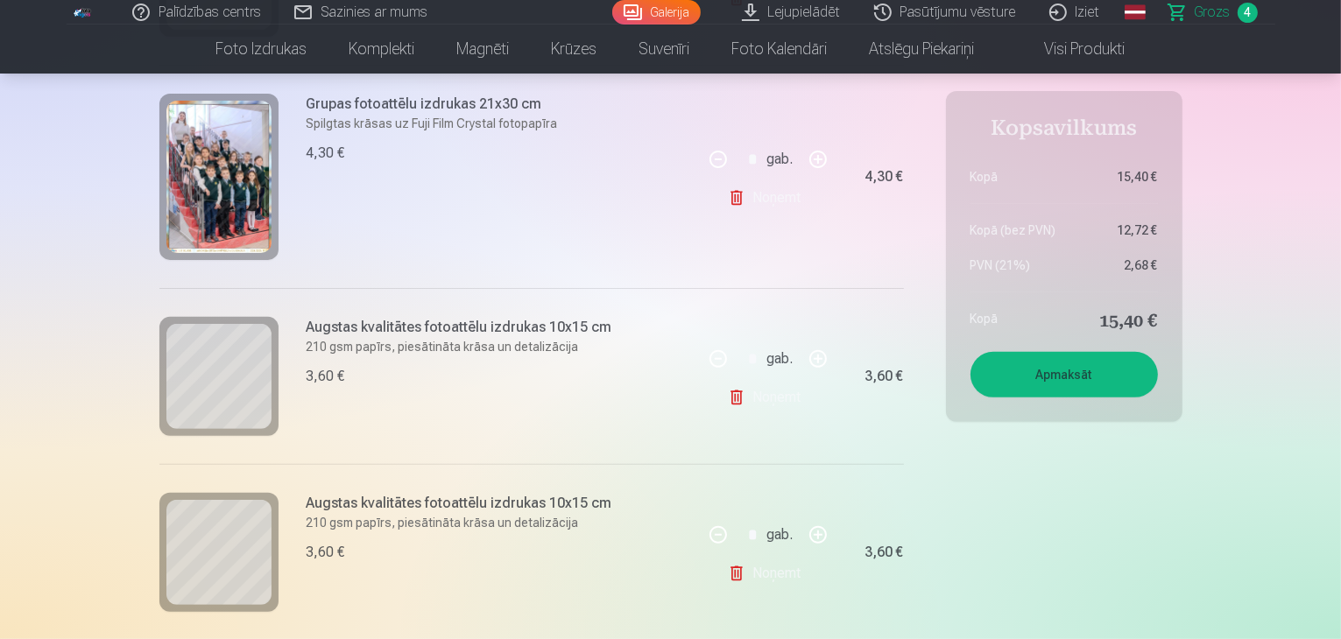
scroll to position [532, 0]
